Goal: Book appointment/travel/reservation

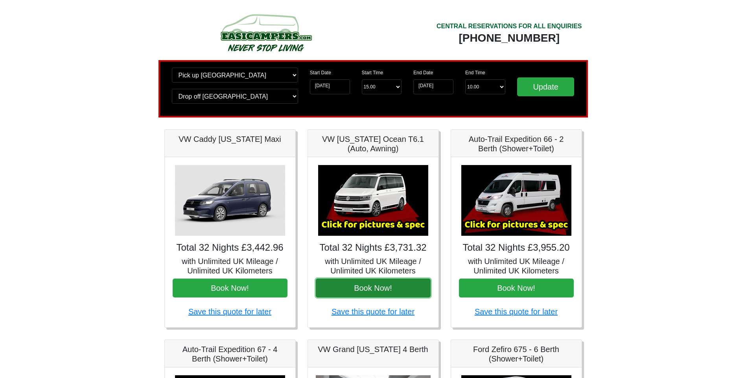
click at [373, 288] on button "Book Now!" at bounding box center [373, 288] width 115 height 19
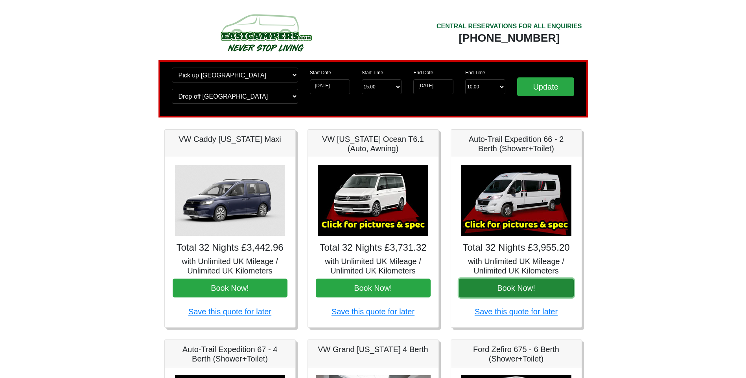
click at [515, 291] on button "Book Now!" at bounding box center [516, 288] width 115 height 19
